Goal: Find specific page/section: Find specific page/section

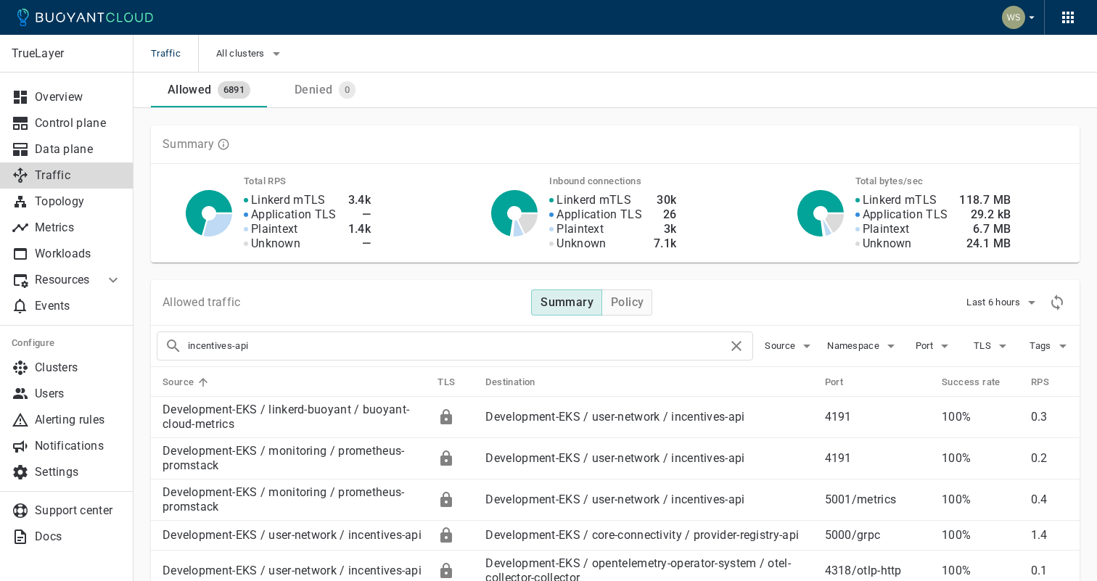
click at [266, 340] on input "incentives-api" at bounding box center [458, 346] width 540 height 20
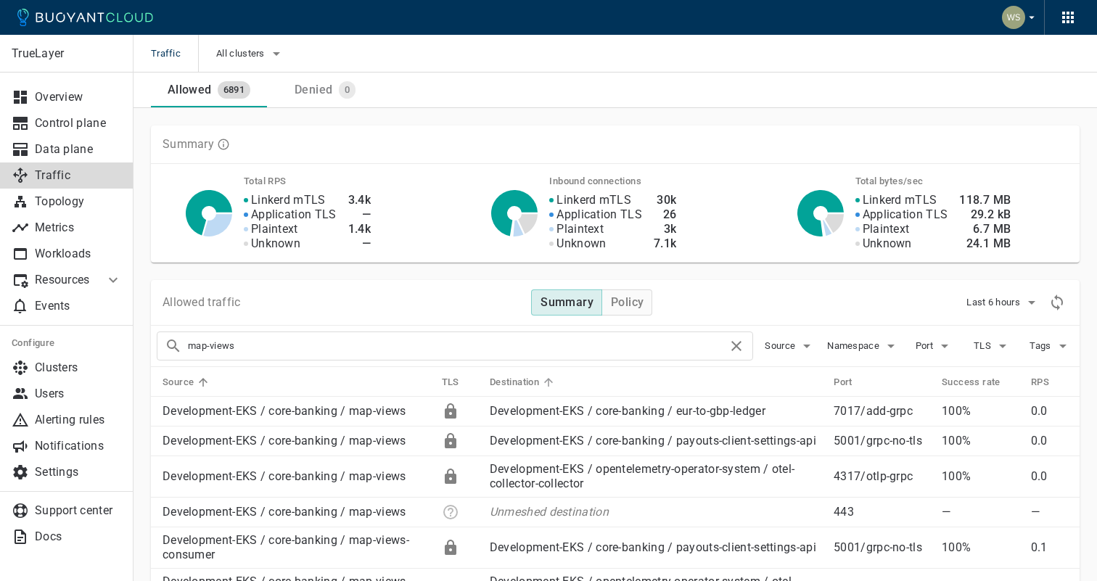
click at [551, 380] on icon at bounding box center [548, 382] width 13 height 13
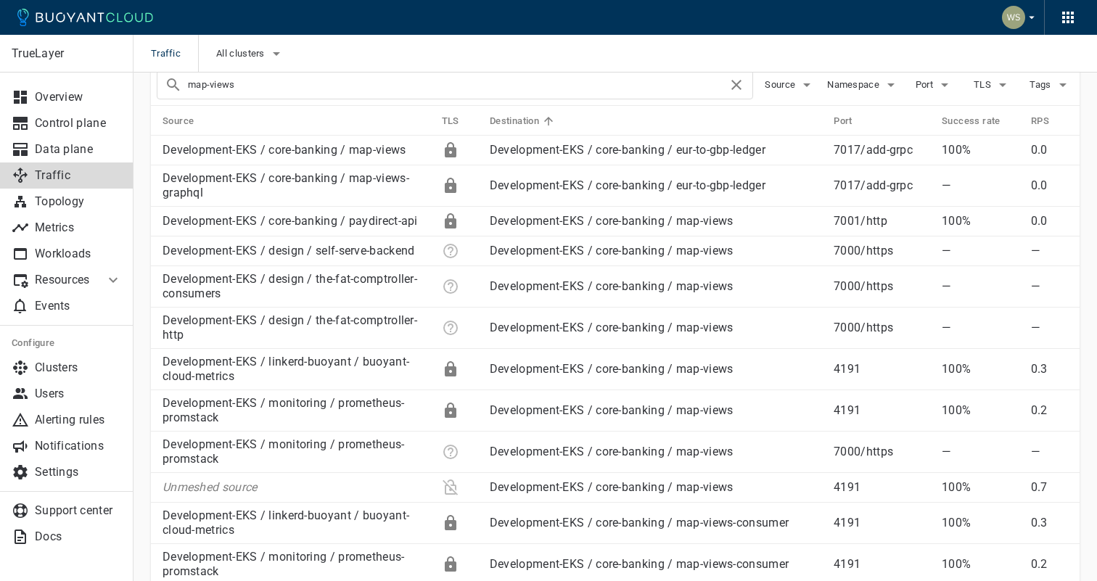
scroll to position [252, 0]
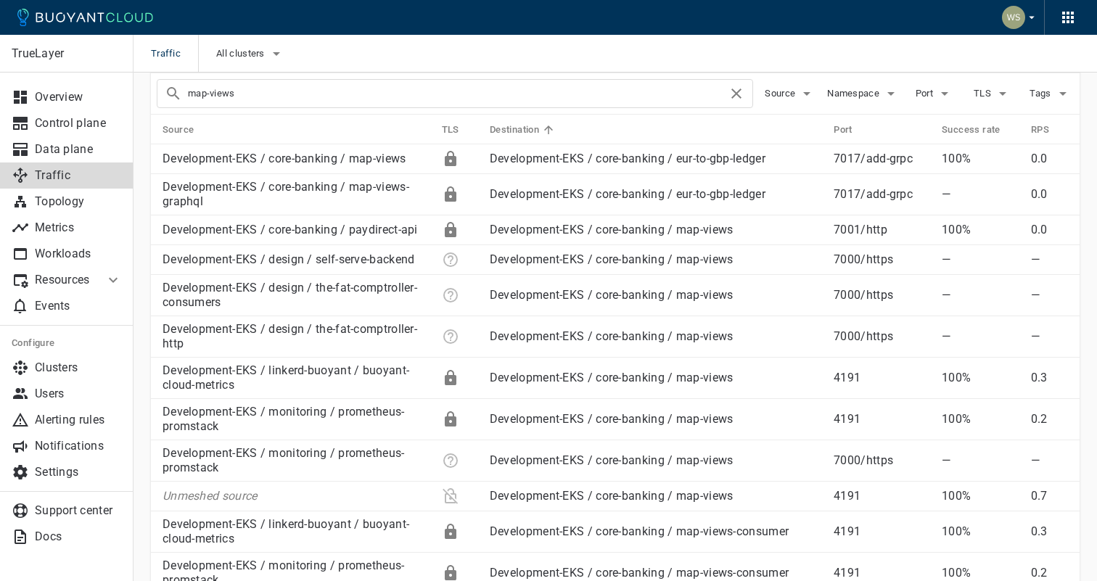
click at [356, 89] on input "map-views" at bounding box center [458, 93] width 540 height 20
type input "resource-api"
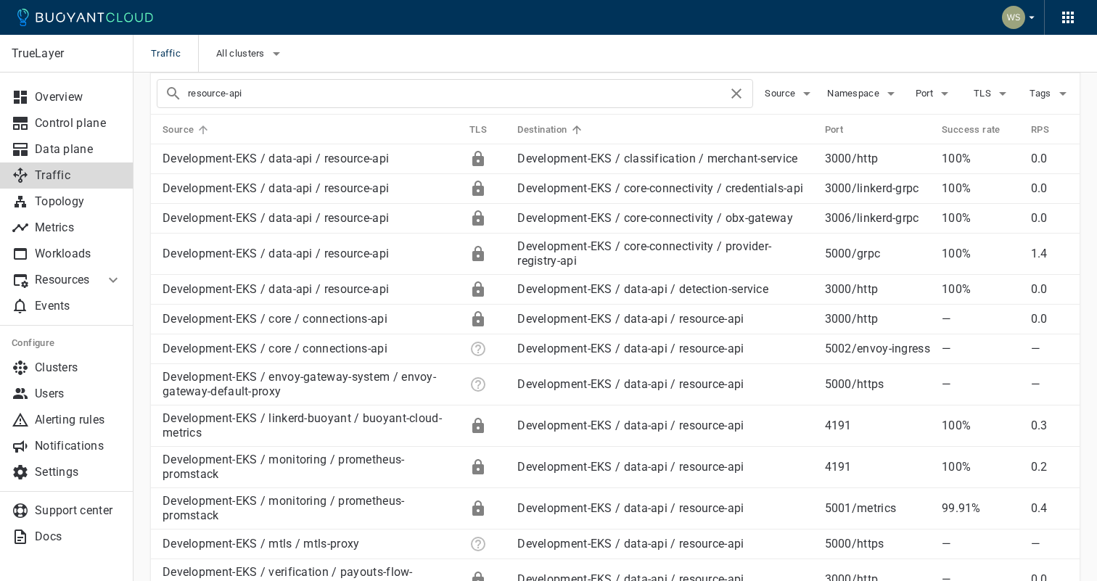
click at [204, 123] on icon at bounding box center [203, 129] width 13 height 13
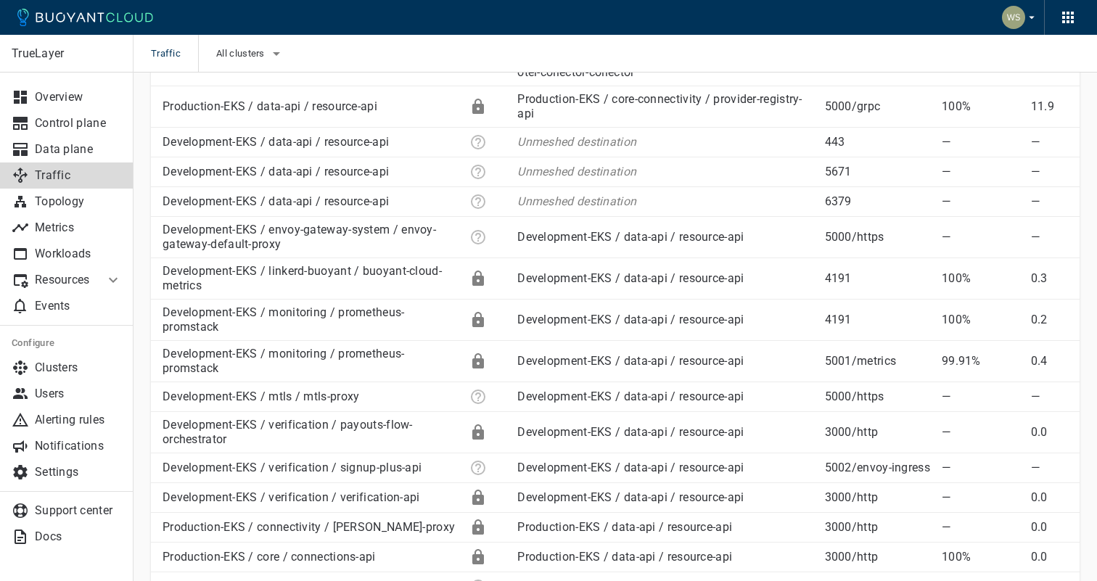
scroll to position [571, 0]
